Goal: Information Seeking & Learning: Learn about a topic

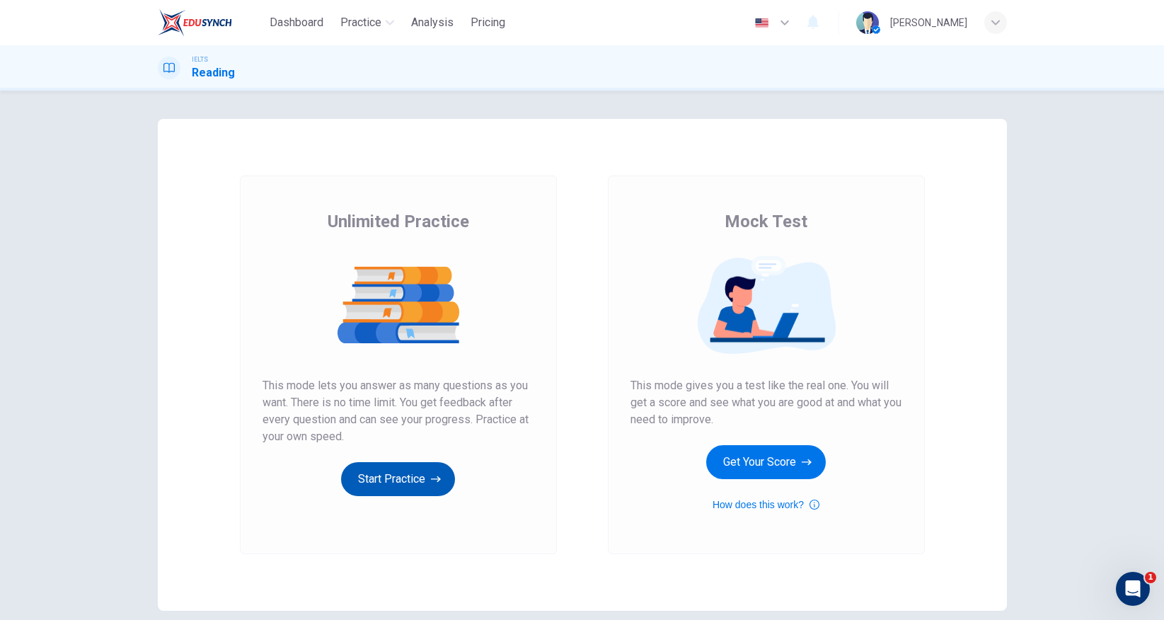
click at [399, 469] on button "Start Practice" at bounding box center [398, 479] width 114 height 34
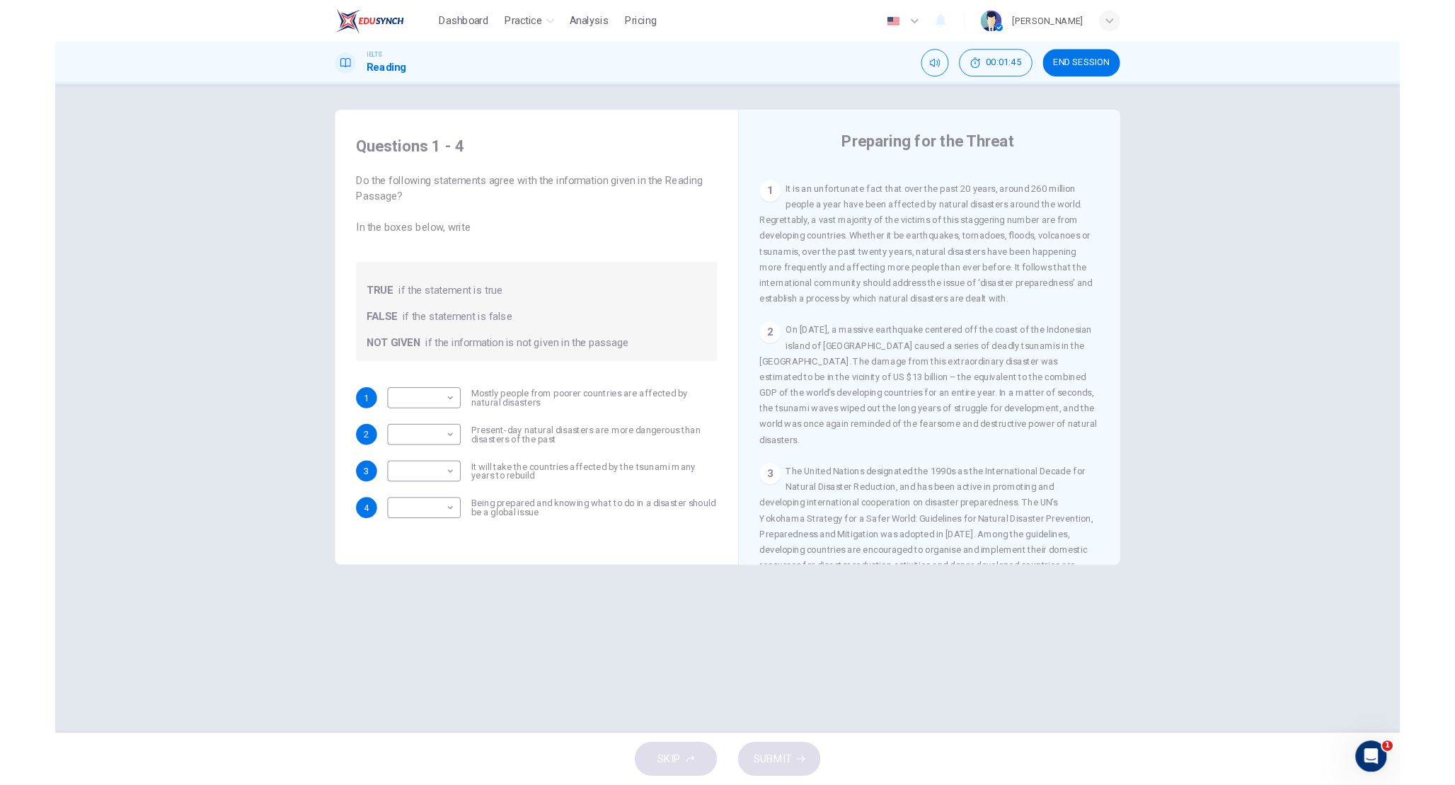
scroll to position [285, 0]
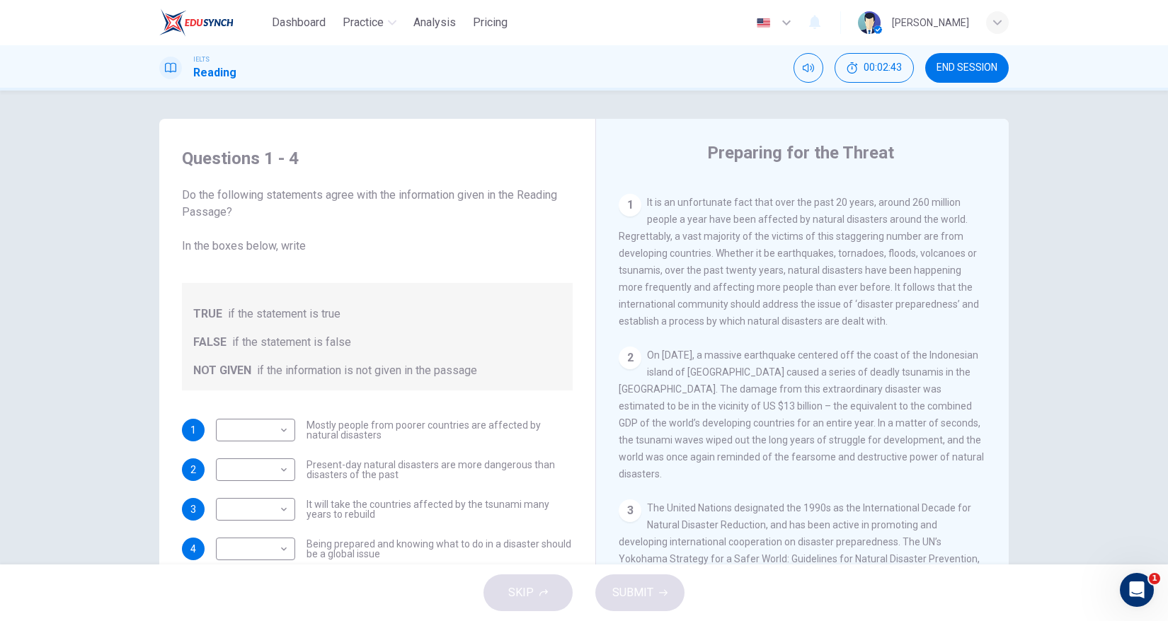
click at [91, 50] on div "IELTS Reading 00:02:43 END SESSION" at bounding box center [584, 67] width 1168 height 45
click at [436, 106] on div "Questions 1 - 4 Do the following statements agree with the information given in…" at bounding box center [584, 328] width 1168 height 474
click at [467, 79] on div "IELTS Reading 00:03:10 END SESSION" at bounding box center [584, 68] width 895 height 30
click at [467, 79] on div "IELTS Reading 00:03:11 END SESSION" at bounding box center [584, 68] width 895 height 30
click at [500, 52] on div "IELTS Reading 00:03:25 END SESSION" at bounding box center [584, 67] width 1169 height 45
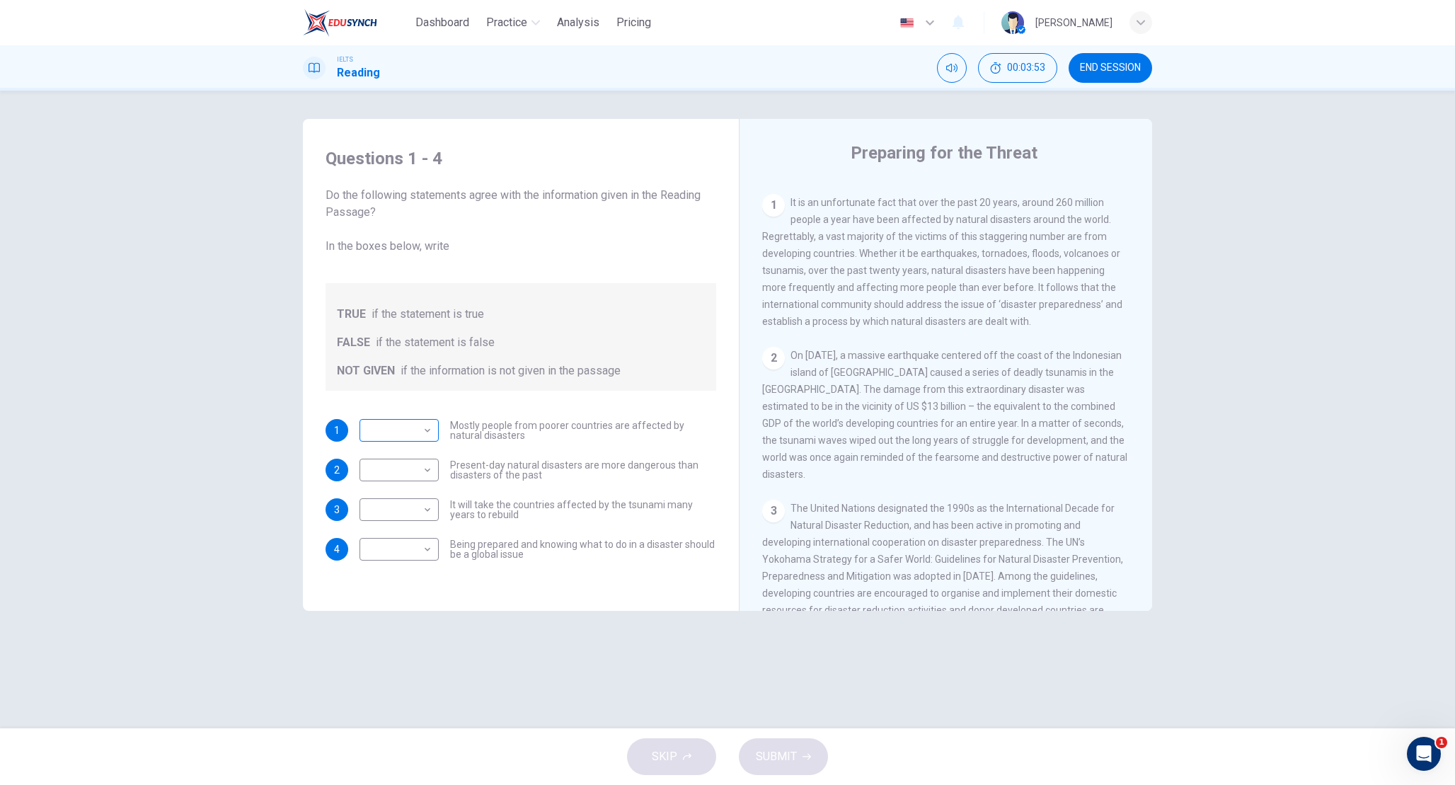
click at [422, 427] on body "Dashboard Practice Analysis Pricing English en ​ Obsidian [PERSON_NAME] IELTS R…" at bounding box center [727, 392] width 1455 height 785
click at [422, 619] on div at bounding box center [727, 785] width 1455 height 0
click at [425, 437] on body "Dashboard Practice Analysis Pricing English en ​ Obsidian [PERSON_NAME] IELTS R…" at bounding box center [727, 392] width 1455 height 785
click at [413, 427] on body "Dashboard Practice Analysis Pricing English en ​ Obsidian [PERSON_NAME] IELTS R…" at bounding box center [727, 392] width 1455 height 785
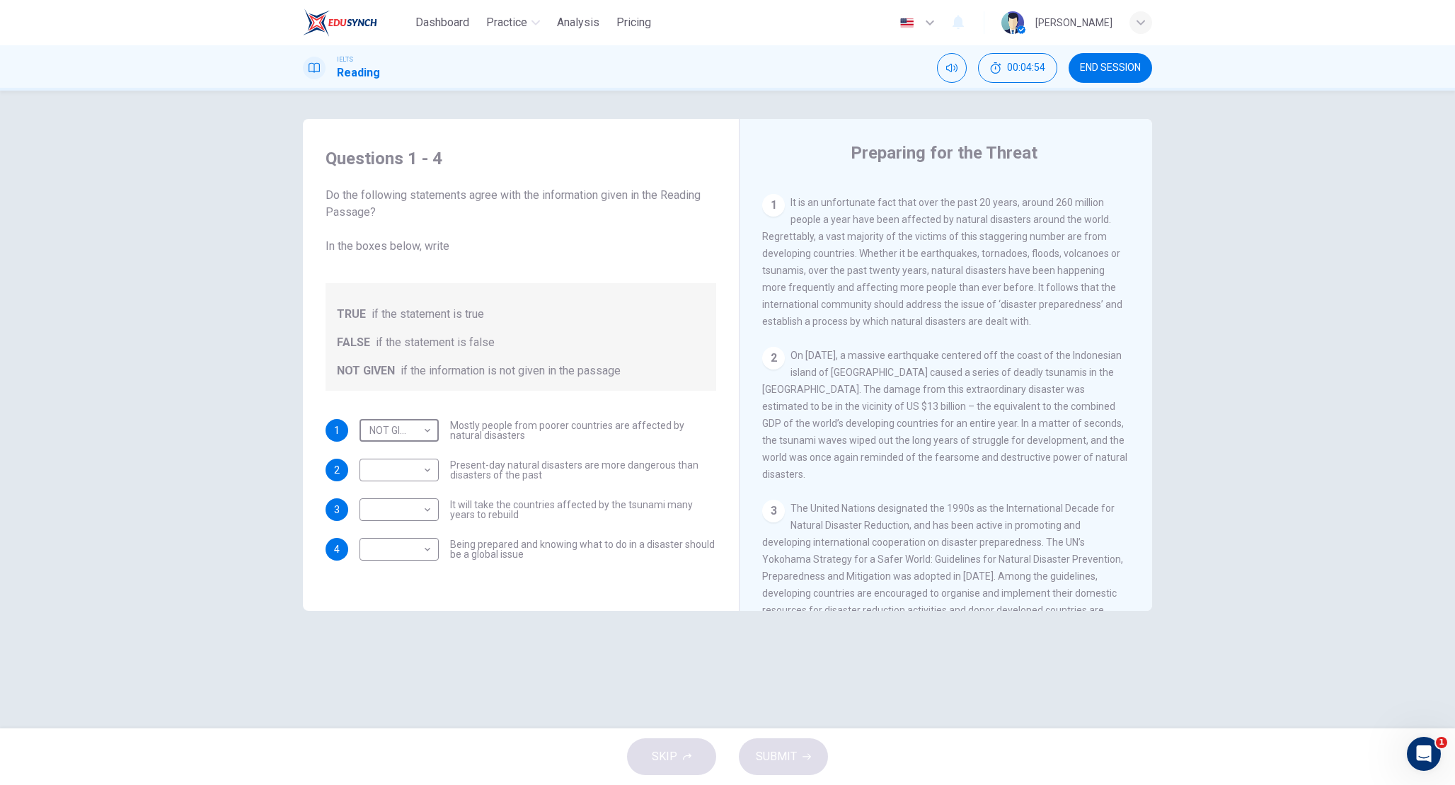
type input "FALSE"
click at [963, 619] on div "Questions 1 - 4 Do the following statements agree with the information given in…" at bounding box center [727, 409] width 895 height 581
drag, startPoint x: 451, startPoint y: 464, endPoint x: 470, endPoint y: 463, distance: 19.1
click at [470, 463] on span "Present-day natural disasters are more dangerous than disasters of the past" at bounding box center [583, 470] width 266 height 20
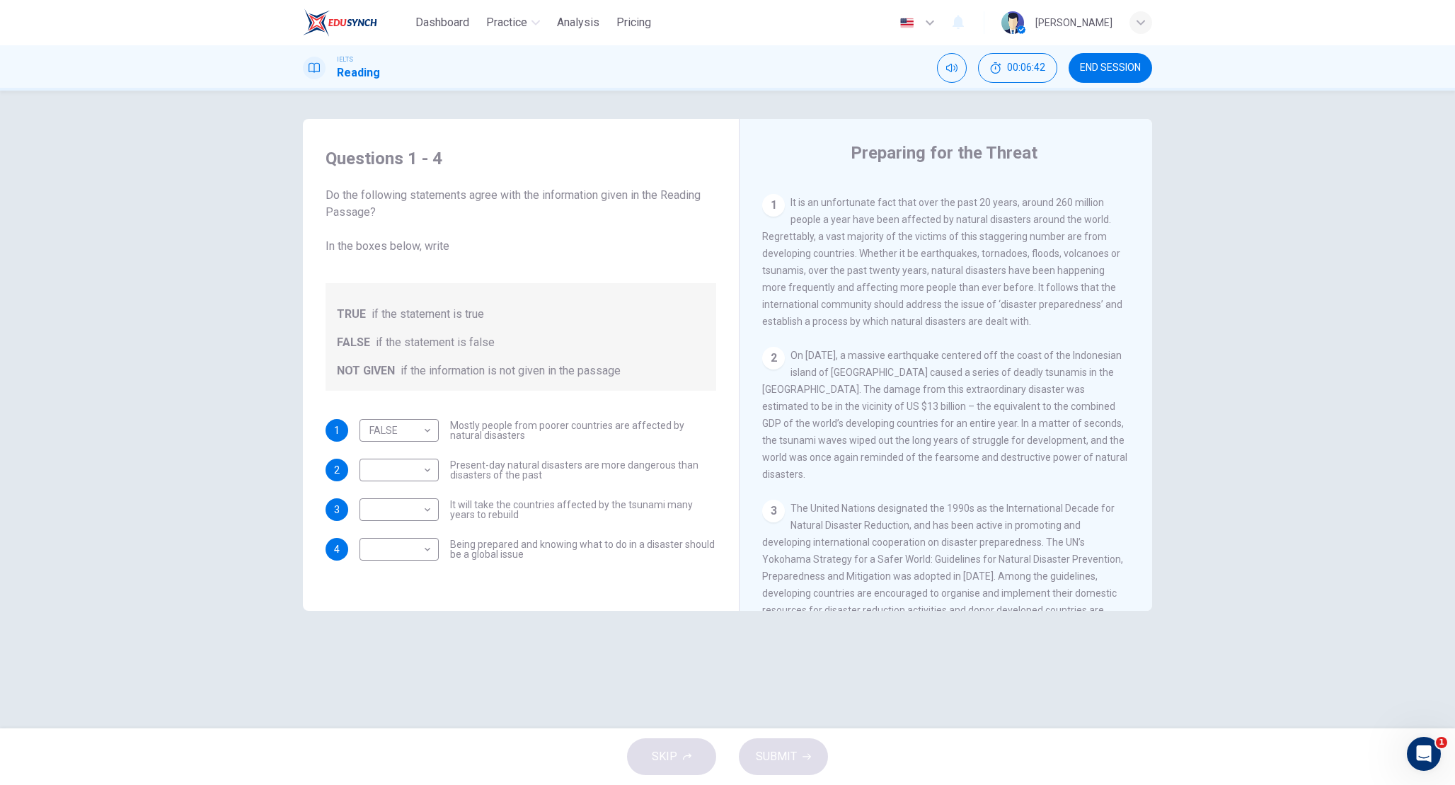
scroll to position [0, 0]
drag, startPoint x: 450, startPoint y: 465, endPoint x: 473, endPoint y: 465, distance: 22.7
click at [471, 465] on span "Present-day natural disasters are more dangerous than disasters of the past" at bounding box center [583, 470] width 266 height 20
drag, startPoint x: 473, startPoint y: 465, endPoint x: 520, endPoint y: 467, distance: 47.5
click at [521, 467] on span "Present-day natural disasters are more dangerous than disasters of the past" at bounding box center [583, 470] width 266 height 20
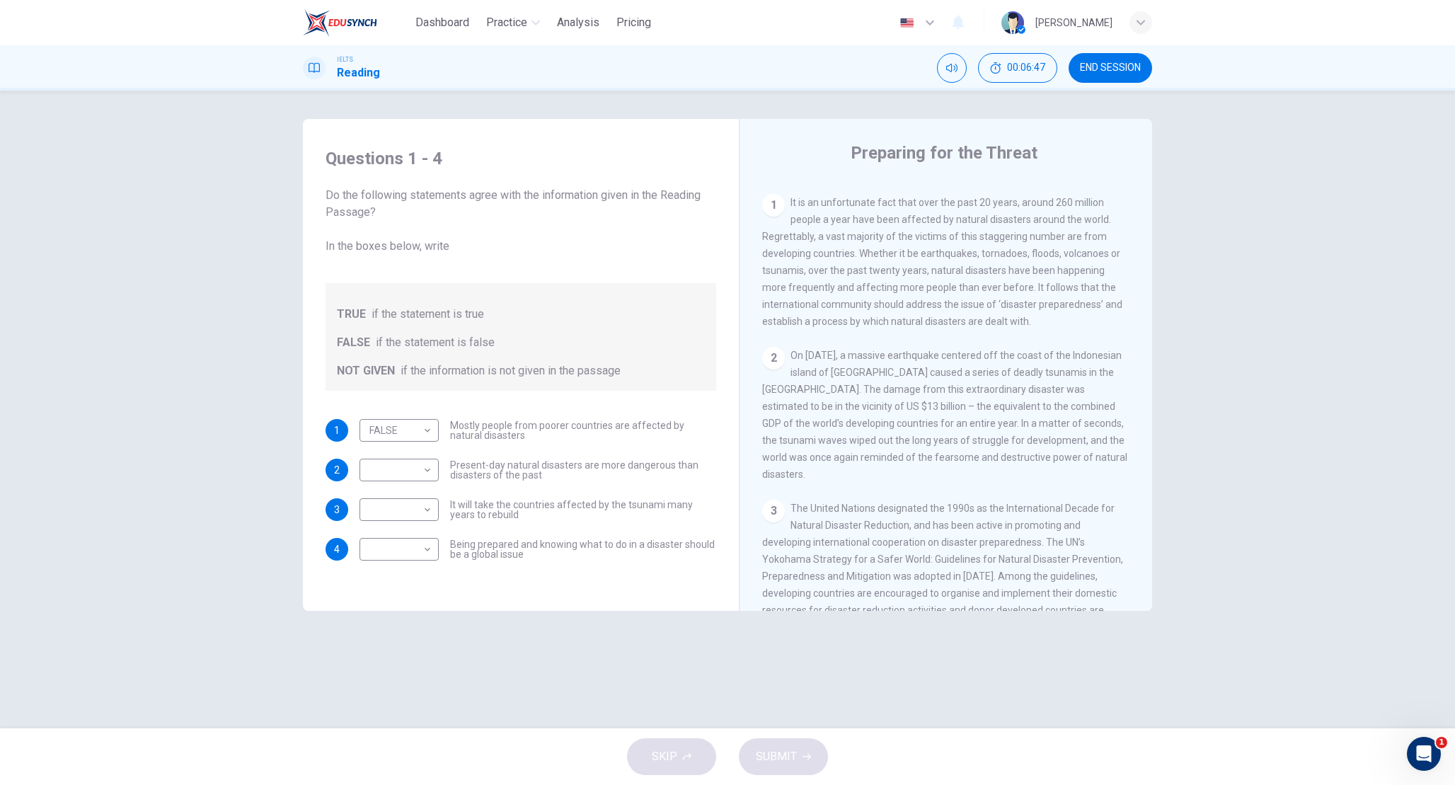
click at [520, 467] on span "Present-day natural disasters are more dangerous than disasters of the past" at bounding box center [583, 470] width 266 height 20
click at [562, 476] on span "Present-day natural disasters are more dangerous than disasters of the past" at bounding box center [583, 470] width 266 height 20
click at [1006, 405] on span "On [DATE], a massive earthquake centered off the coast of the Indonesian island…" at bounding box center [944, 415] width 365 height 130
click at [431, 469] on body "Dashboard Practice Analysis Pricing English en ​ Obsidian [PERSON_NAME] IELTS R…" at bounding box center [727, 392] width 1455 height 785
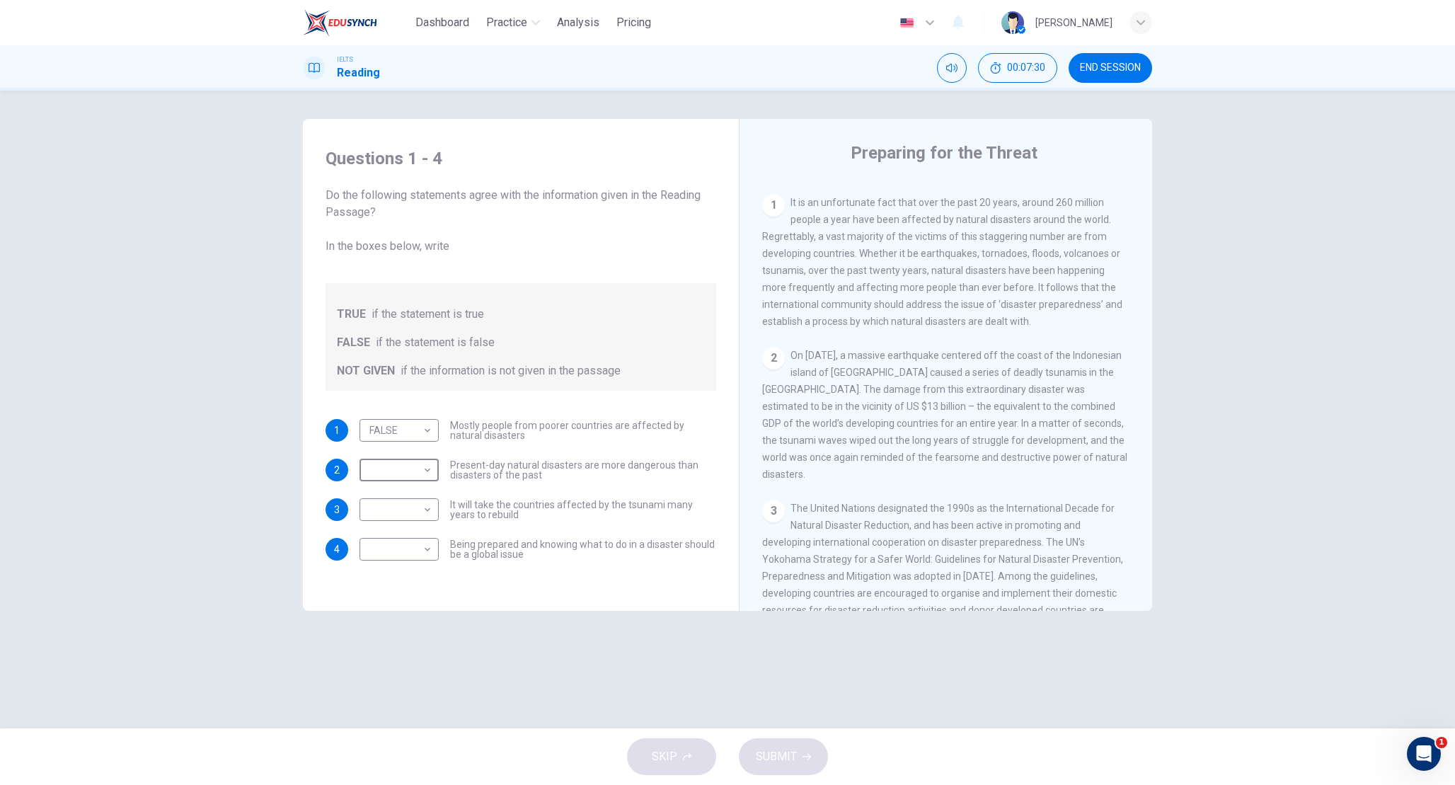
type input "NOT GIVEN"
click at [418, 510] on body "Dashboard Practice Analysis Pricing English en ​ Obsidian [PERSON_NAME] IELTS R…" at bounding box center [727, 392] width 1455 height 785
click at [424, 619] on div at bounding box center [727, 785] width 1455 height 0
click at [424, 513] on body "Dashboard Practice Analysis Pricing English en ​ Obsidian [PERSON_NAME] IELTS R…" at bounding box center [727, 392] width 1455 height 785
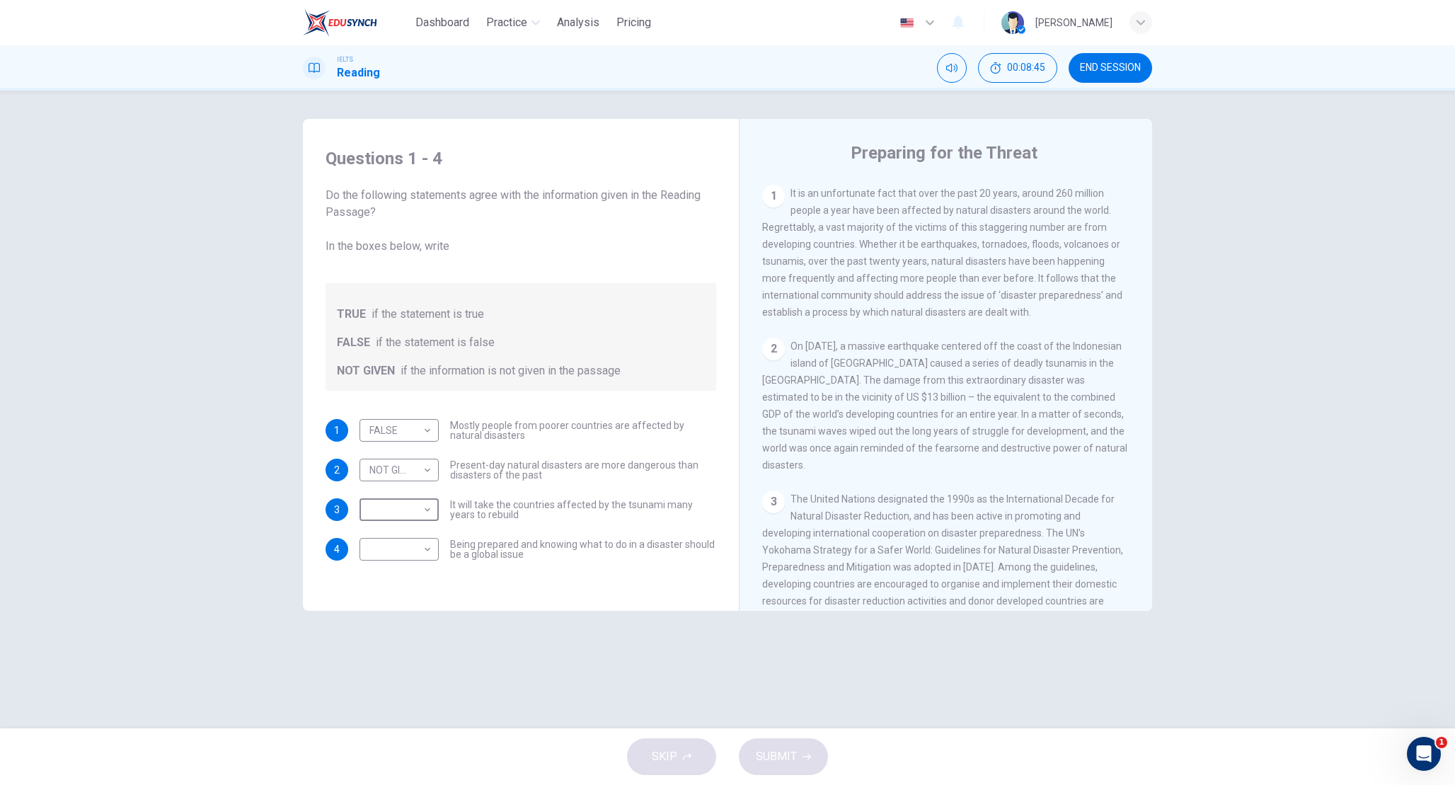
click at [415, 619] on li "TRUE" at bounding box center [727, 793] width 1455 height 17
type input "TRUE"
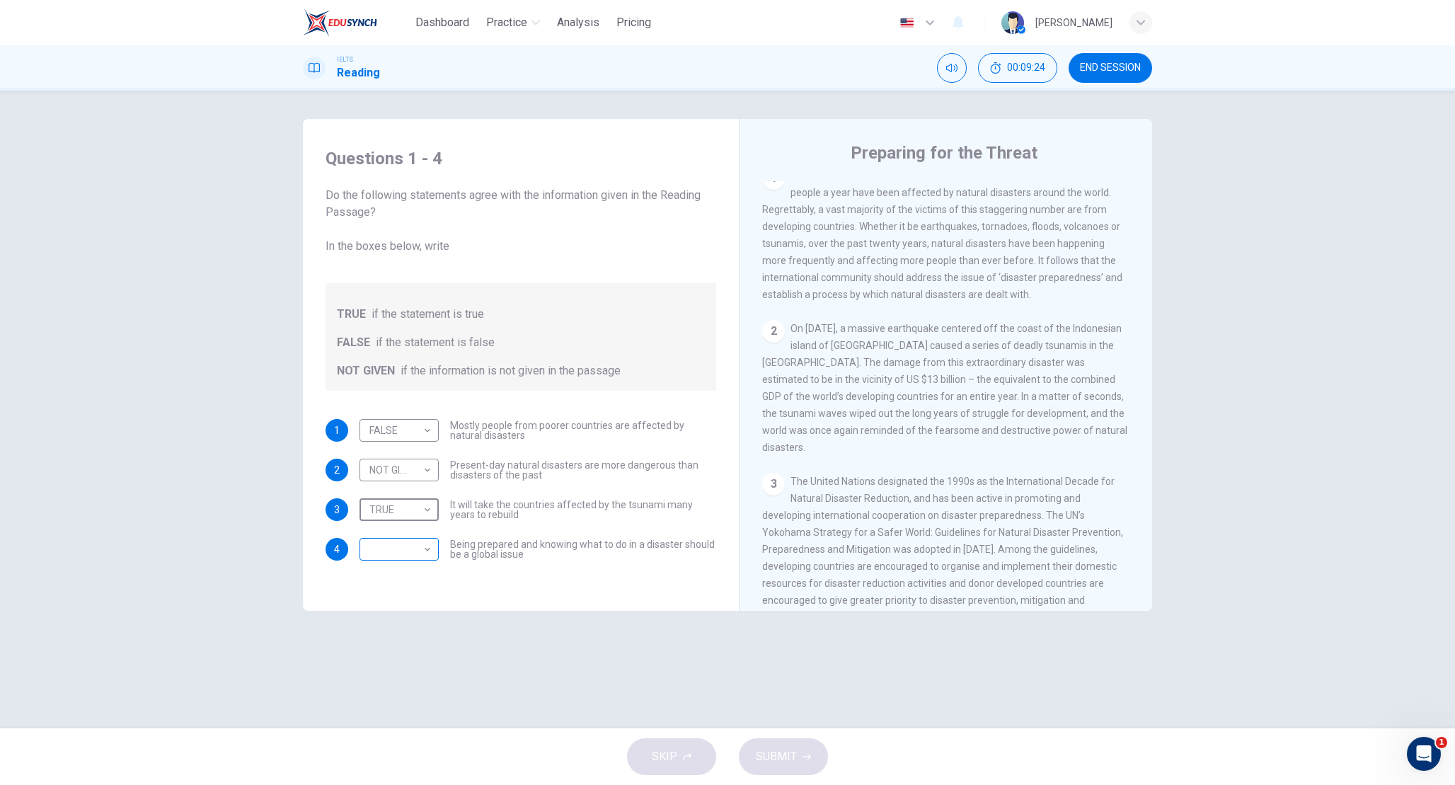
click at [418, 554] on body "Dashboard Practice Analysis Pricing English en ​ Obsidian [PERSON_NAME] IELTS R…" at bounding box center [727, 392] width 1455 height 785
type input "NOT GIVEN"
click at [784, 619] on span "SUBMIT" at bounding box center [776, 757] width 41 height 20
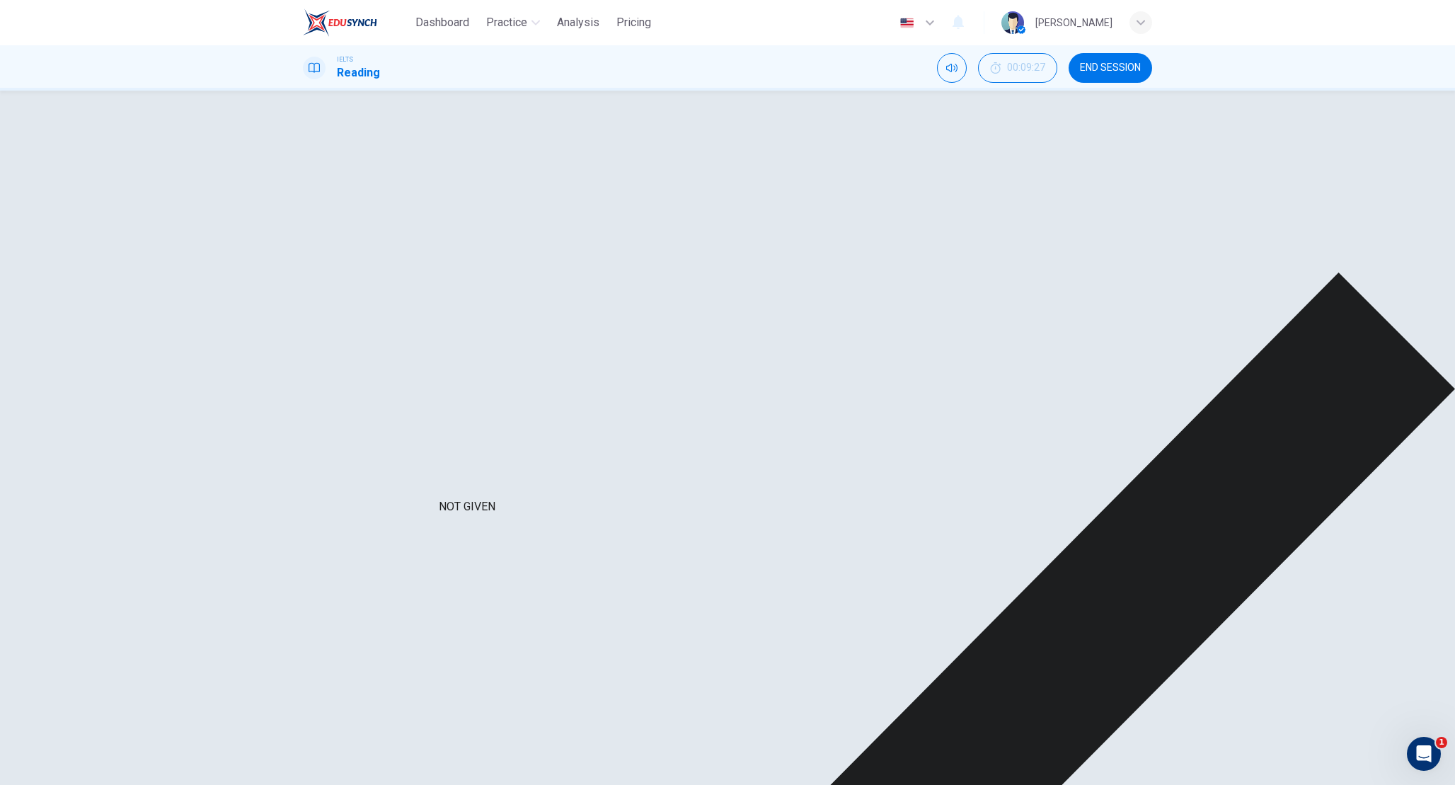
click at [429, 534] on div "TRUE" at bounding box center [416, 554] width 112 height 40
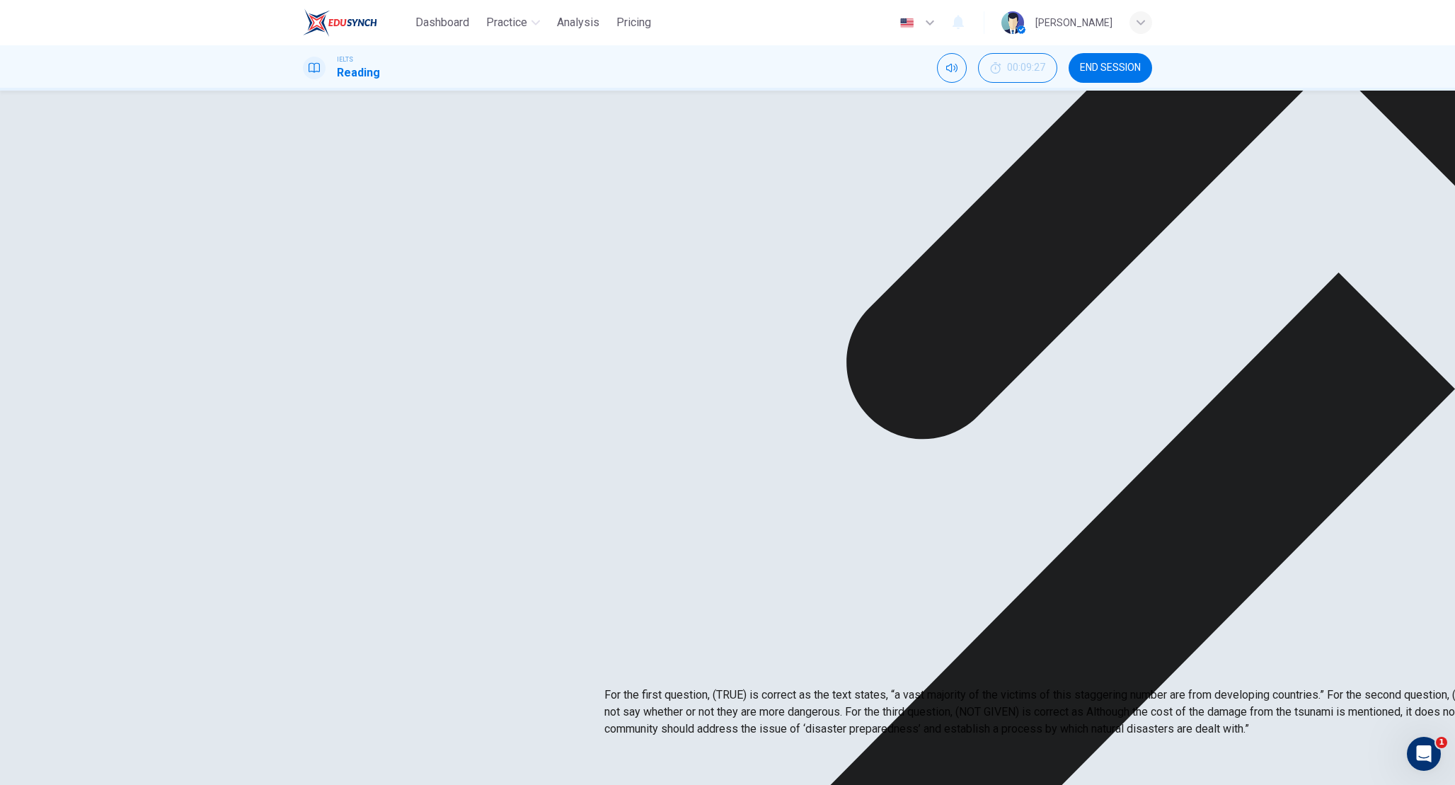
drag, startPoint x: 617, startPoint y: 559, endPoint x: 744, endPoint y: 531, distance: 129.8
click at [939, 29] on icon "button" at bounding box center [930, 22] width 17 height 17
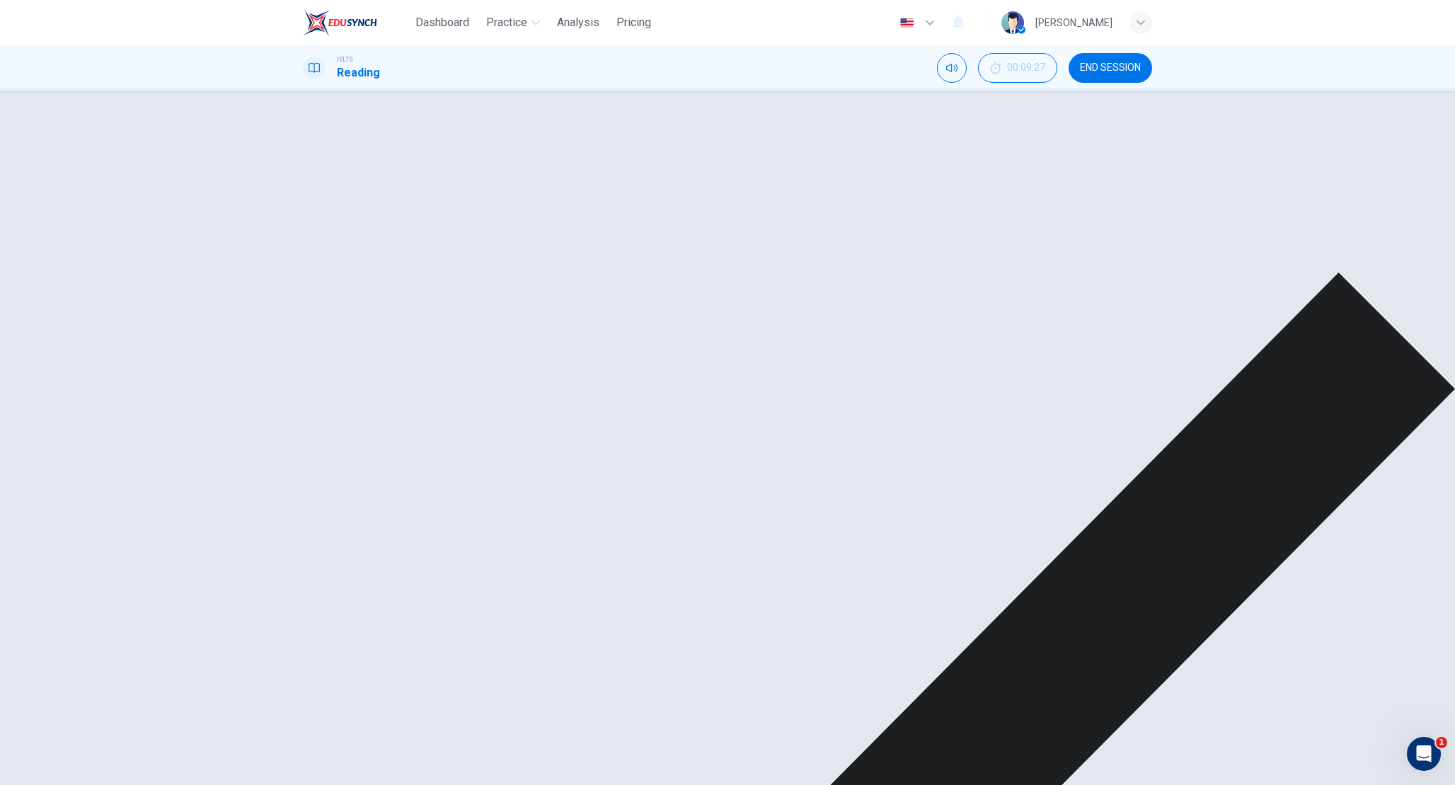
click at [911, 23] on img "button" at bounding box center [907, 23] width 18 height 11
